Goal: Information Seeking & Learning: Learn about a topic

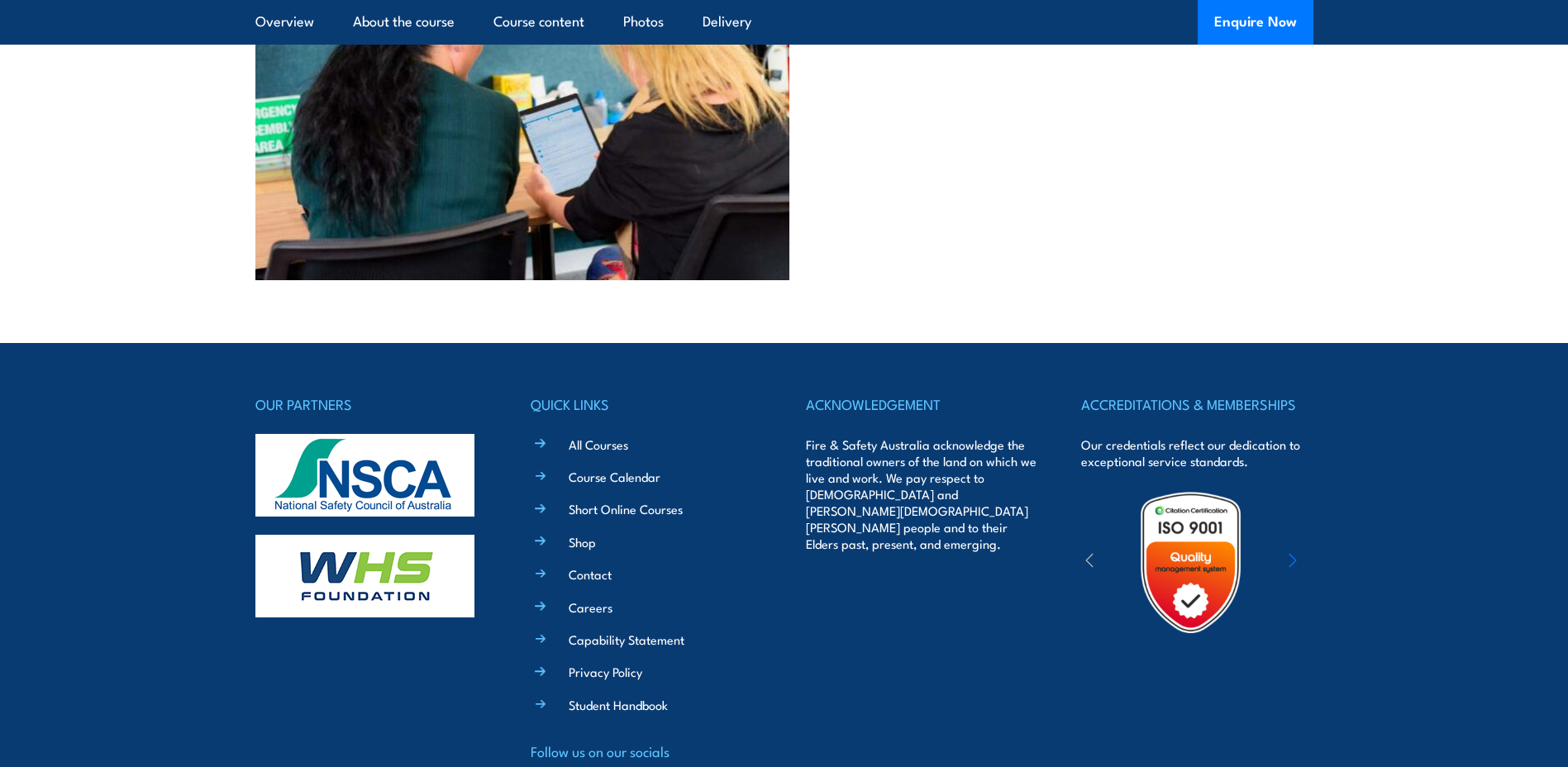
scroll to position [7235, 0]
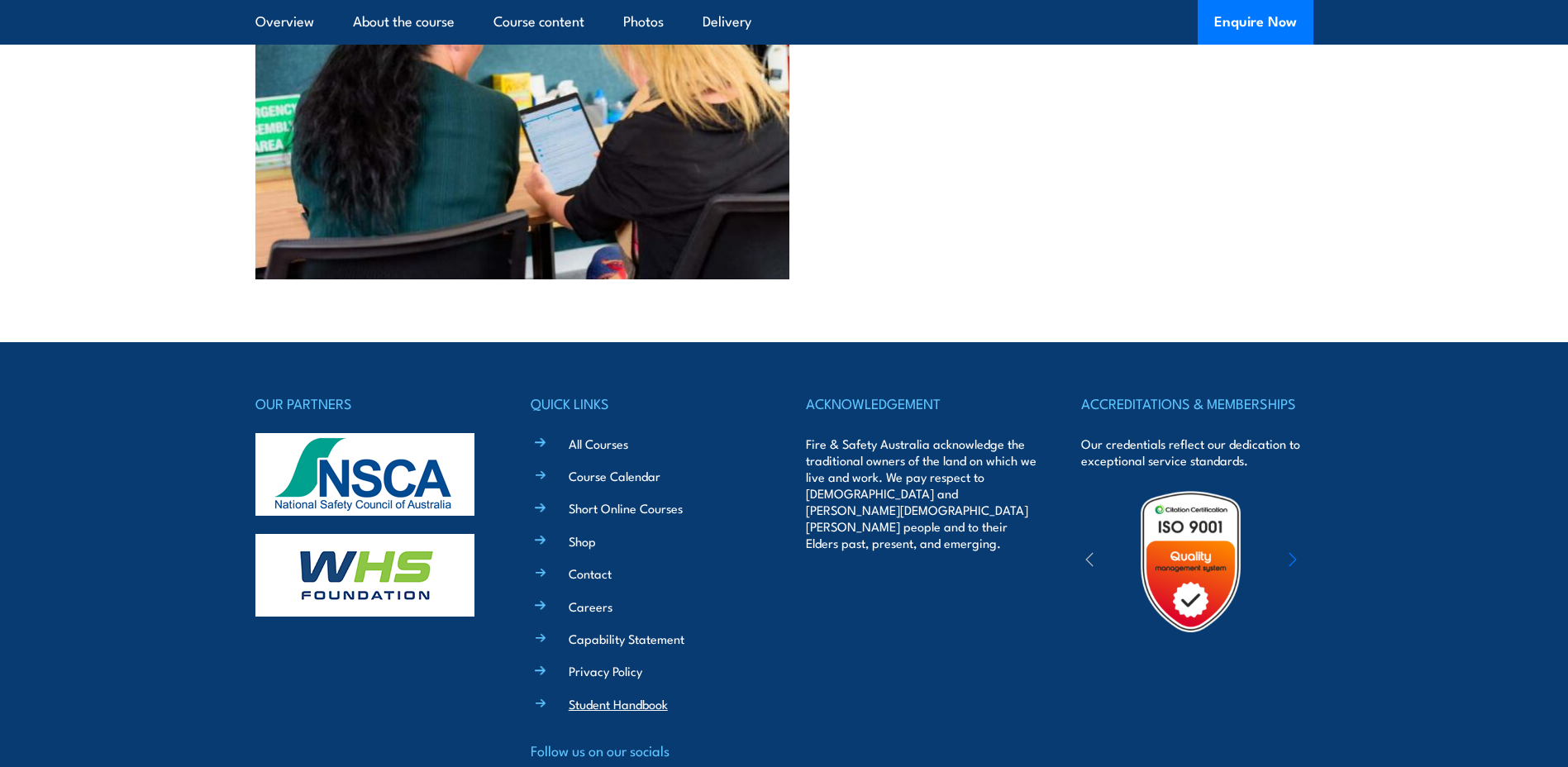
click at [647, 695] on link "Student Handbook" at bounding box center [619, 703] width 99 height 17
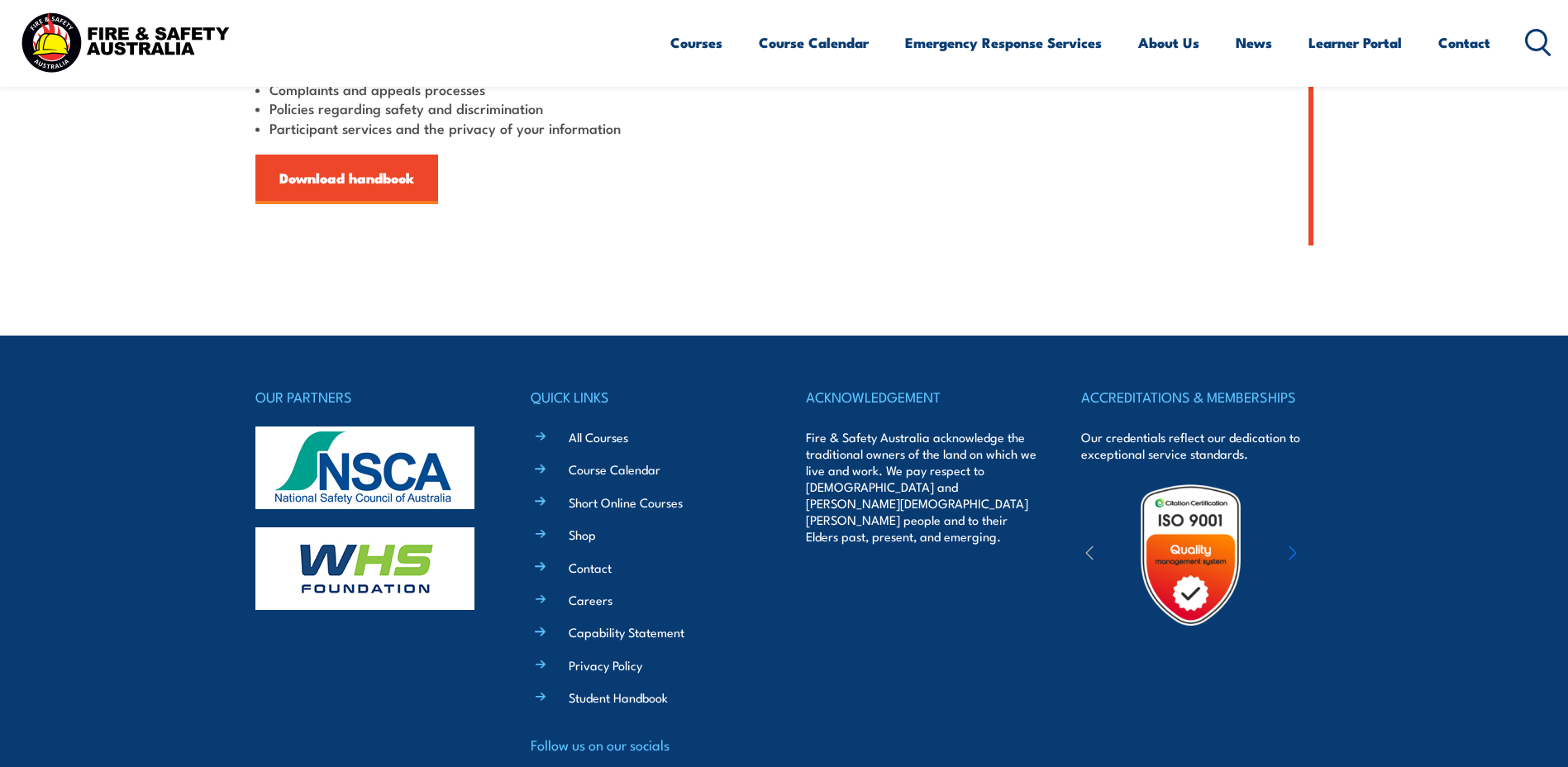
scroll to position [661, 0]
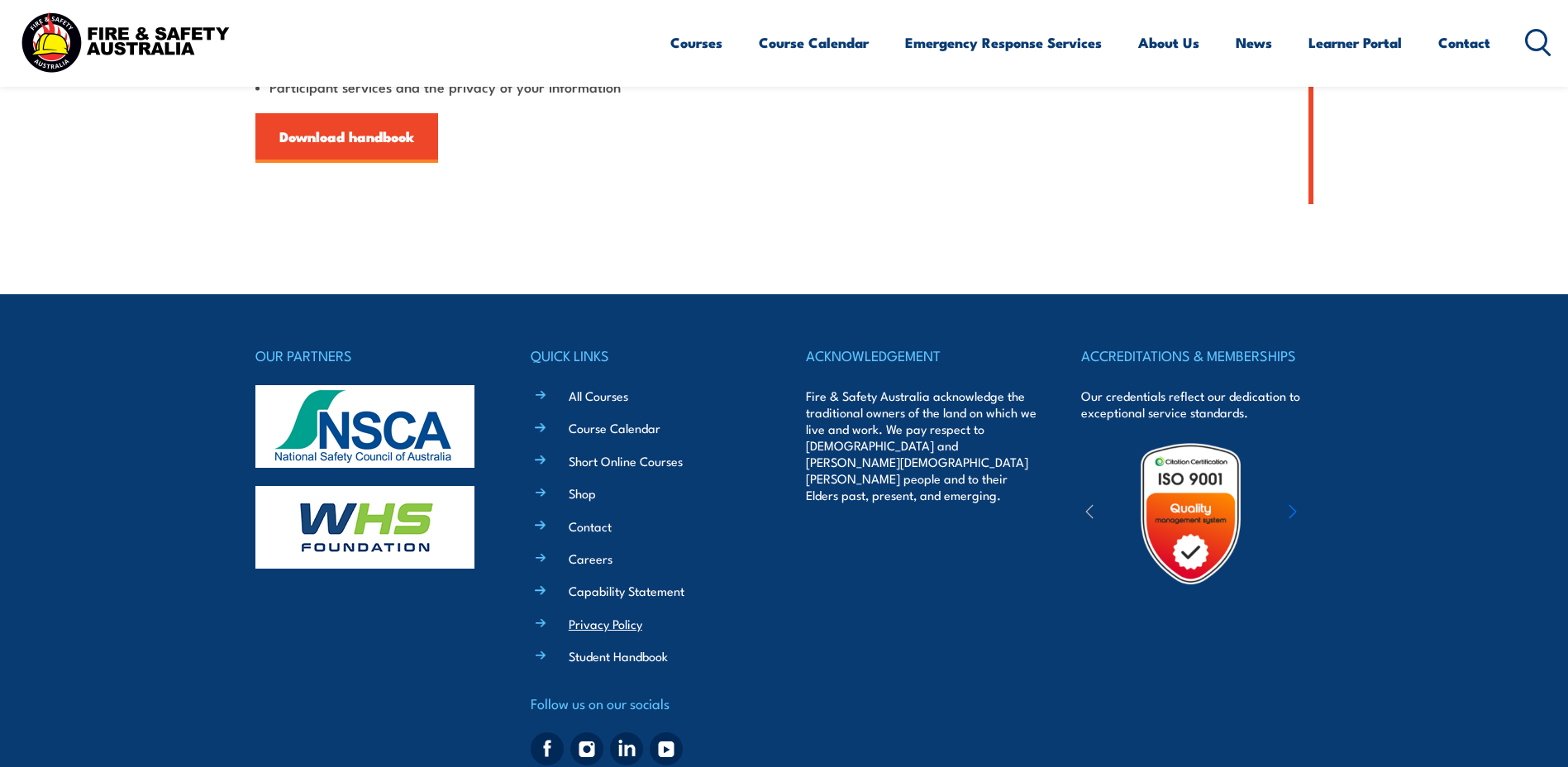
click at [598, 625] on link "Privacy Policy" at bounding box center [605, 623] width 74 height 17
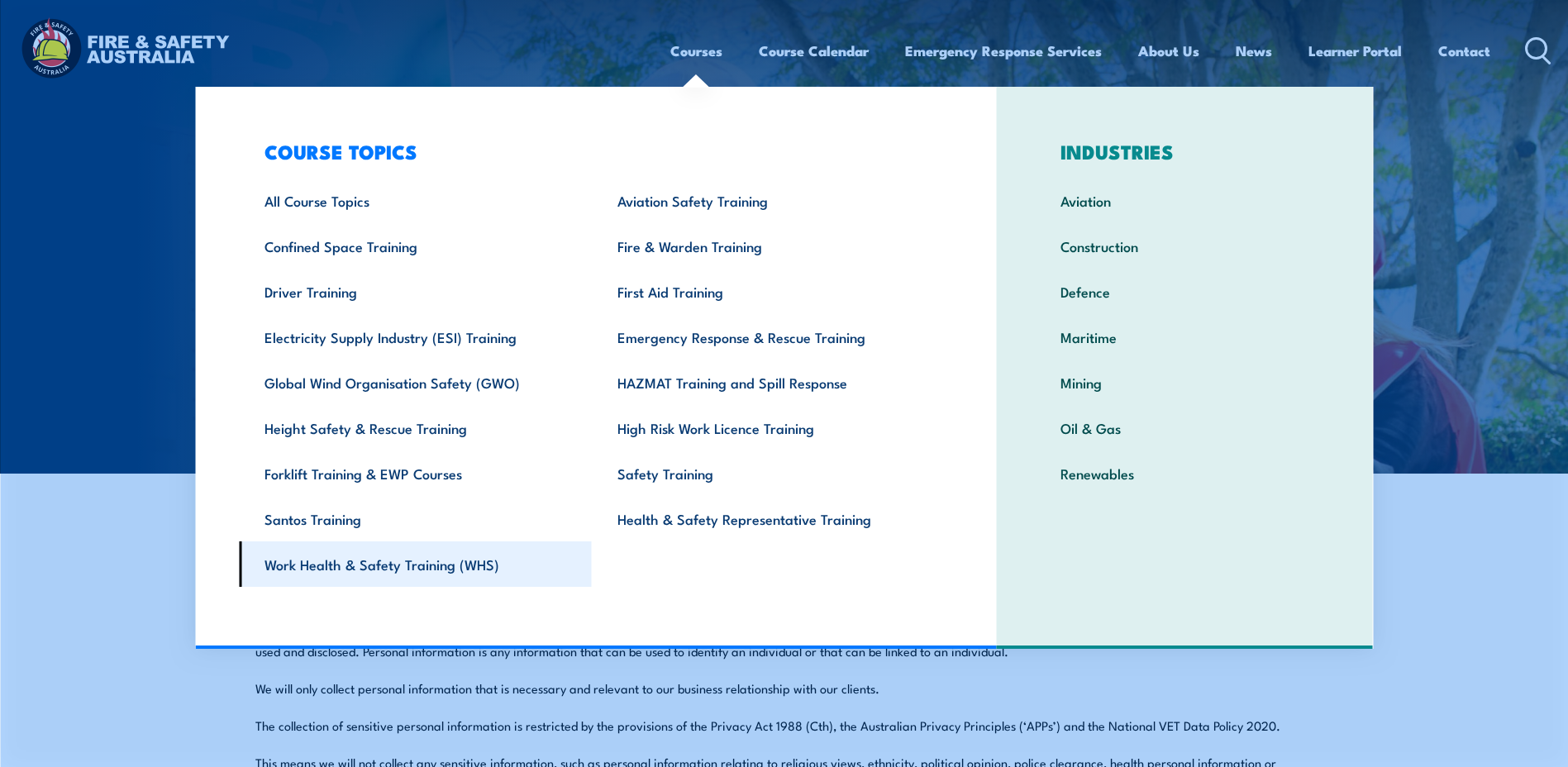
click at [417, 568] on link "Work Health & Safety Training (WHS)" at bounding box center [415, 564] width 353 height 46
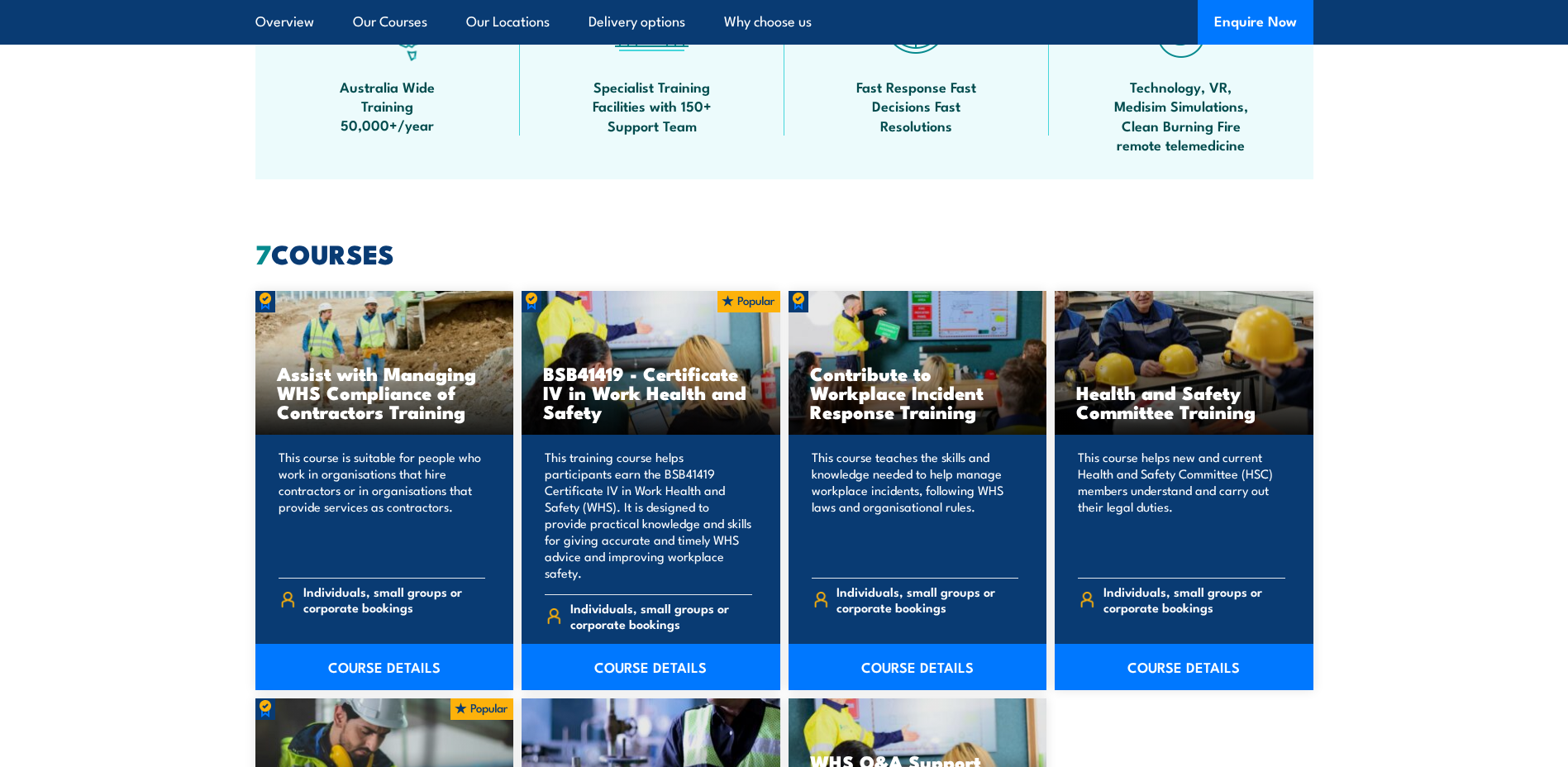
scroll to position [1074, 0]
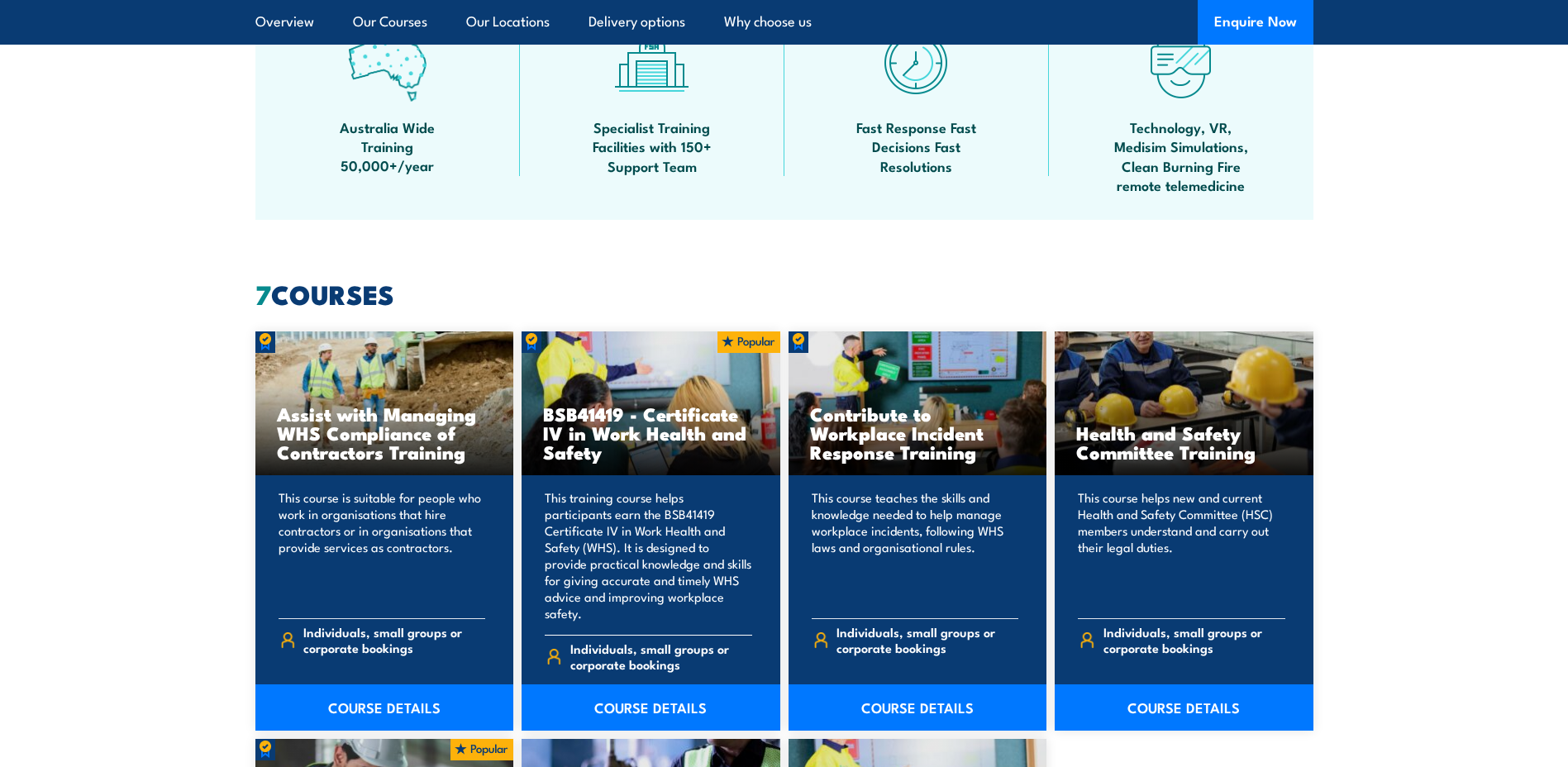
click at [642, 433] on h3 "BSB41419 - Certificate IV in Work Health and Safety" at bounding box center [651, 432] width 215 height 57
click at [674, 686] on link "COURSE DETAILS" at bounding box center [651, 707] width 258 height 46
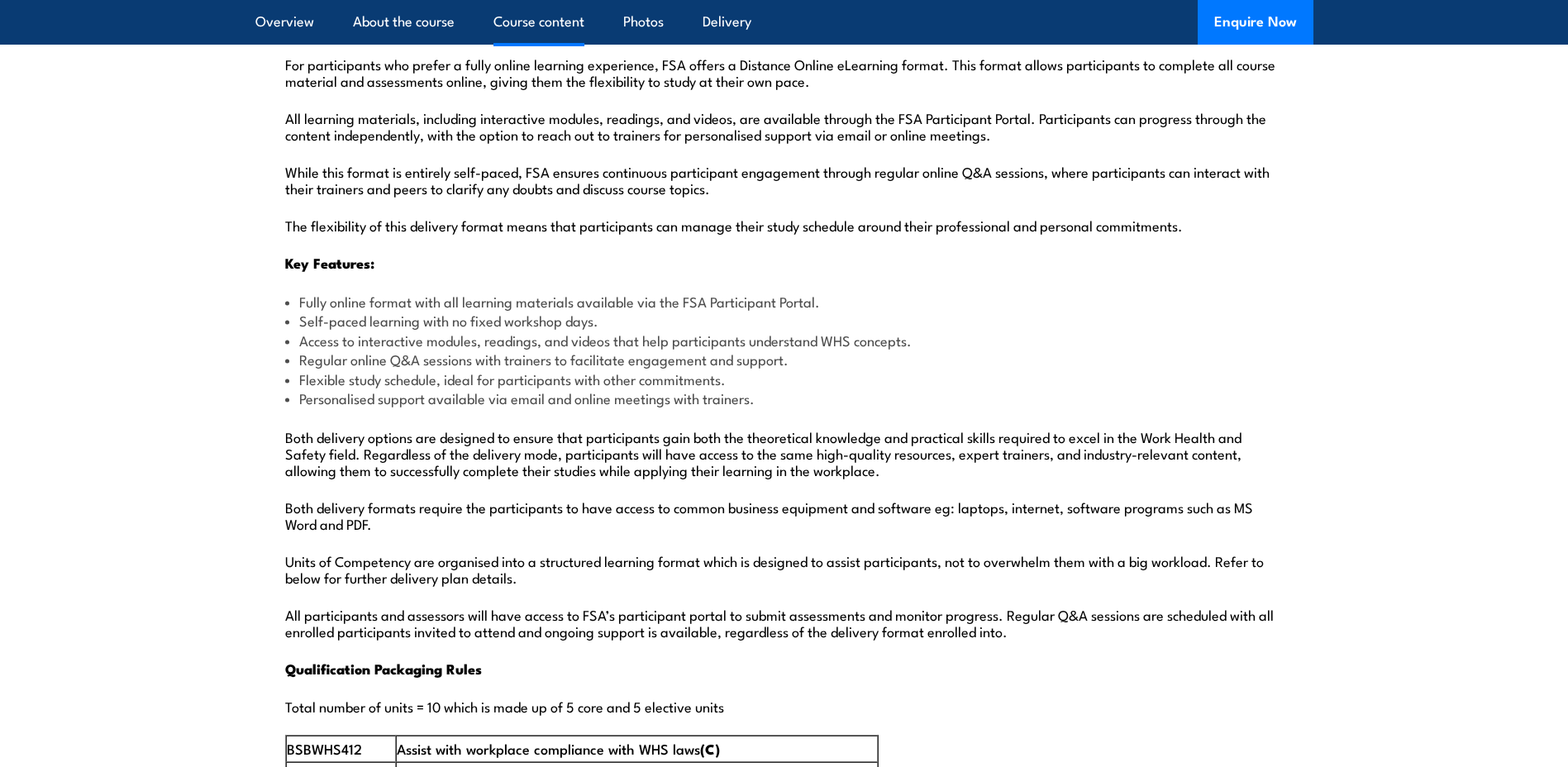
scroll to position [2231, 0]
